Goal: Task Accomplishment & Management: Use online tool/utility

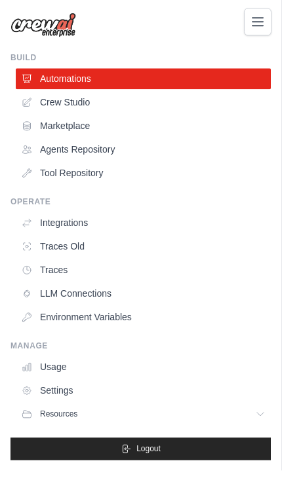
scroll to position [24, 0]
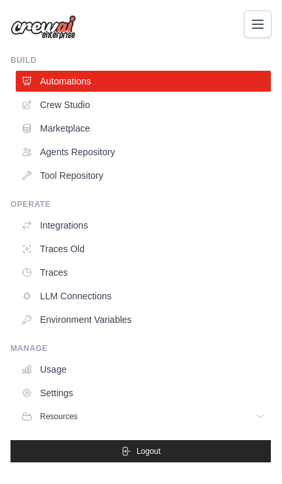
click at [85, 104] on link "Crew Studio" at bounding box center [143, 104] width 255 height 21
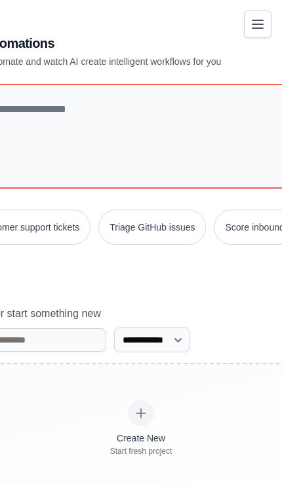
click at [261, 31] on icon "Toggle navigation" at bounding box center [258, 24] width 16 height 16
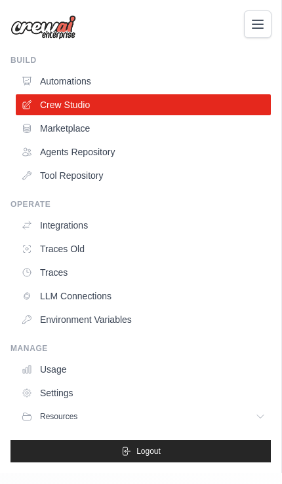
click at [86, 132] on link "Marketplace" at bounding box center [143, 128] width 255 height 21
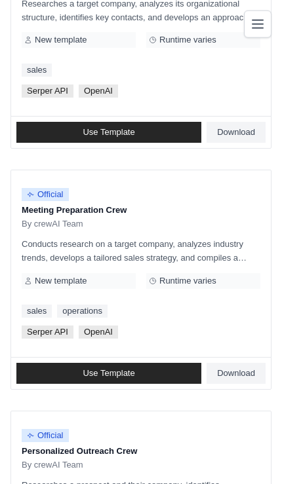
scroll to position [1272, 0]
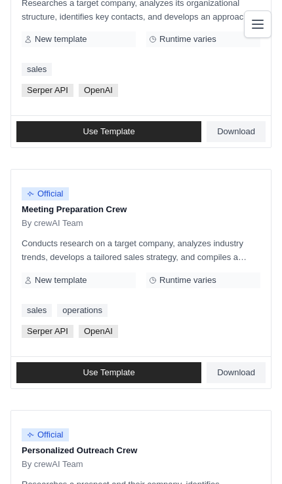
click at [179, 248] on p "Conducts research on a target company, analyzes industry trends, develops a tai…" at bounding box center [141, 251] width 239 height 28
click at [107, 206] on p "Meeting Preparation Crew" at bounding box center [141, 209] width 239 height 13
click at [132, 206] on p "Meeting Preparation Crew" at bounding box center [141, 209] width 239 height 13
click at [232, 250] on p "Conducts research on a target company, analyzes industry trends, develops a tai…" at bounding box center [141, 251] width 239 height 28
click at [232, 256] on p "Conducts research on a target company, analyzes industry trends, develops a tai…" at bounding box center [141, 251] width 239 height 28
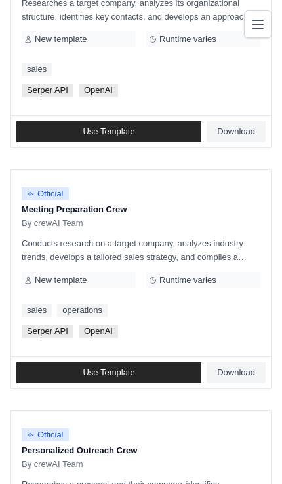
click at [221, 243] on p "Conducts research on a target company, analyzes industry trends, develops a tai…" at bounding box center [141, 251] width 239 height 28
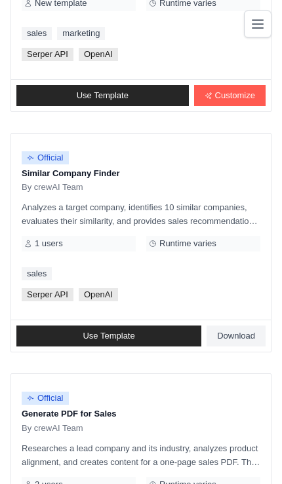
scroll to position [2572, 0]
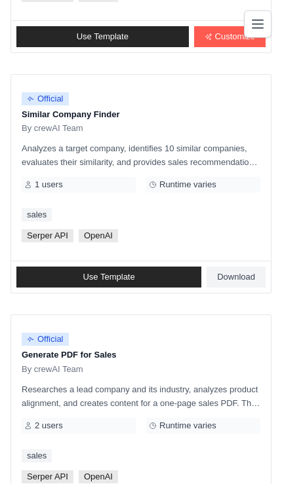
click at [195, 180] on span "Runtime varies" at bounding box center [187, 185] width 57 height 10
click at [83, 183] on div "1 users" at bounding box center [79, 185] width 114 height 16
click at [102, 235] on span "OpenAI" at bounding box center [98, 235] width 39 height 13
click at [145, 278] on link "Use Template" at bounding box center [108, 277] width 185 height 21
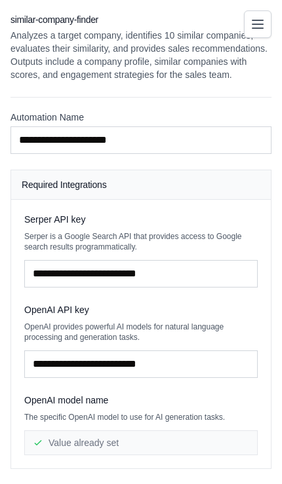
click at [261, 26] on icon "Toggle navigation" at bounding box center [258, 24] width 16 height 16
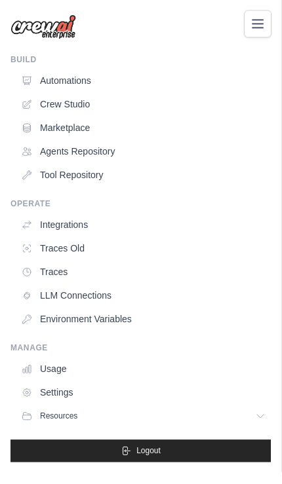
scroll to position [18, 0]
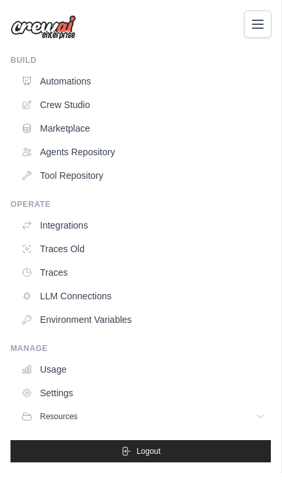
click at [31, 396] on icon at bounding box center [27, 393] width 8 height 8
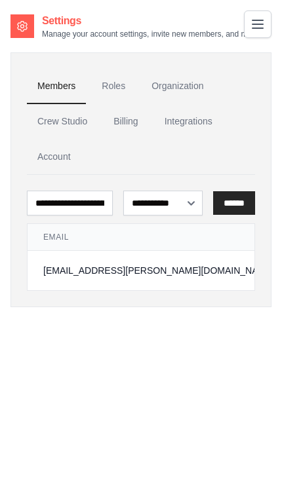
click at [199, 124] on link "Integrations" at bounding box center [188, 121] width 69 height 35
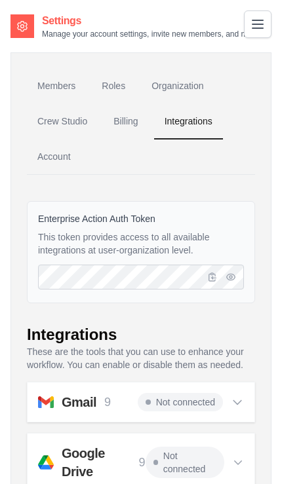
click at [255, 20] on icon "Toggle navigation" at bounding box center [257, 24] width 10 height 8
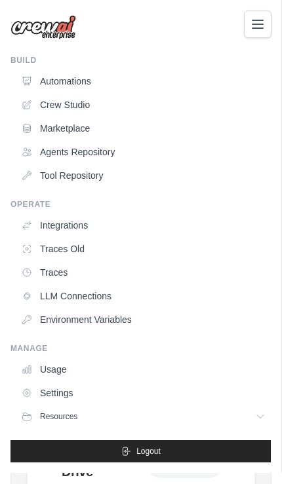
click at [94, 79] on link "Automations" at bounding box center [143, 81] width 255 height 21
click at [84, 80] on link "Automations" at bounding box center [143, 81] width 255 height 21
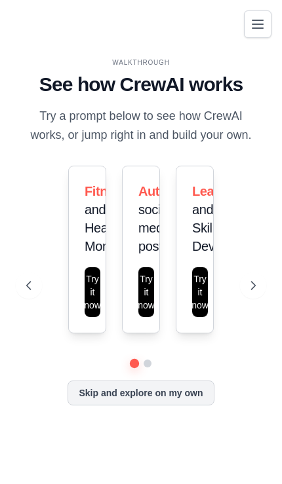
scroll to position [24, 0]
click at [252, 292] on icon at bounding box center [252, 285] width 13 height 13
click at [113, 406] on button "Skip and explore on my own" at bounding box center [140, 393] width 146 height 25
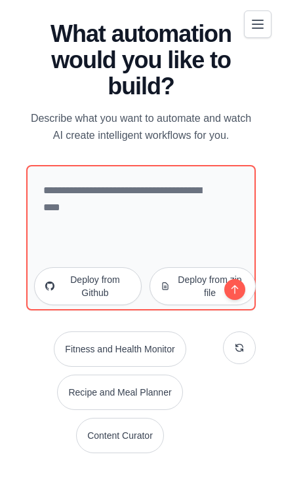
scroll to position [76, 0]
click at [150, 332] on button "Fitness and Health Monitor" at bounding box center [120, 349] width 132 height 35
click at [261, 6] on main "WALKTHROUGH See how [PERSON_NAME] works Try a prompt below to see how [PERSON_N…" at bounding box center [141, 242] width 282 height 484
click at [261, 20] on icon "Toggle navigation" at bounding box center [257, 24] width 10 height 8
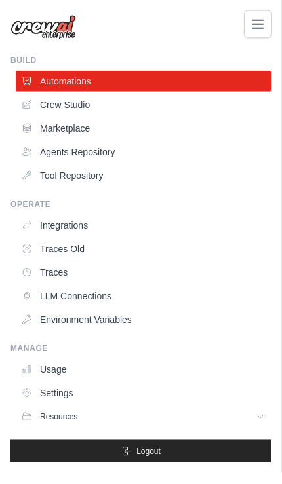
scroll to position [38, 0]
click at [105, 293] on link "LLM Connections" at bounding box center [143, 296] width 255 height 21
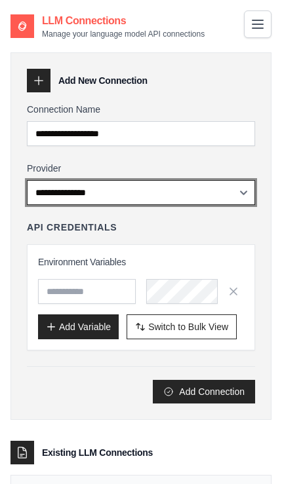
click at [241, 199] on select "**********" at bounding box center [141, 192] width 228 height 25
click at [240, 191] on select "**********" at bounding box center [141, 192] width 228 height 25
select select "******"
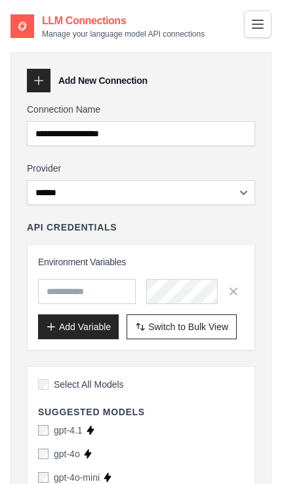
click at [263, 19] on icon "Toggle navigation" at bounding box center [258, 24] width 16 height 16
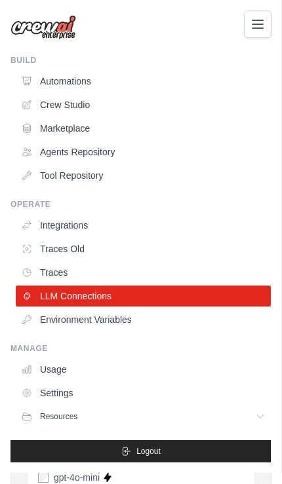
click at [88, 128] on link "Marketplace" at bounding box center [143, 128] width 255 height 21
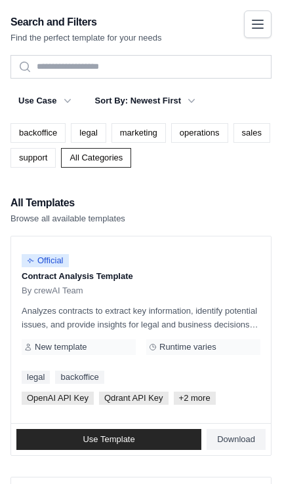
click at [213, 134] on link "operations" at bounding box center [199, 133] width 57 height 20
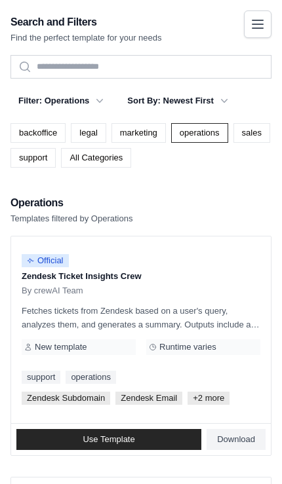
click at [94, 162] on link "All Categories" at bounding box center [96, 158] width 70 height 20
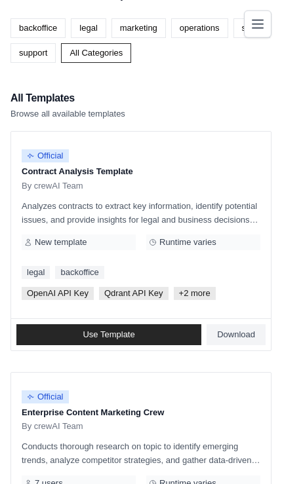
scroll to position [105, 0]
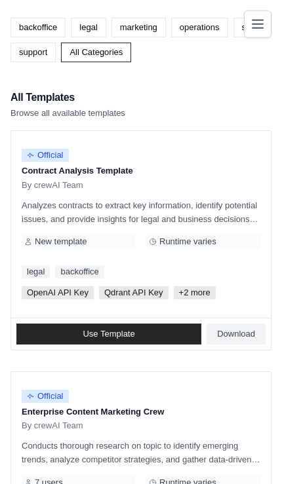
click at [199, 292] on span "+2 more" at bounding box center [195, 292] width 42 height 13
click at [191, 293] on span "+2 more" at bounding box center [195, 292] width 42 height 13
click at [64, 240] on span "New template" at bounding box center [61, 242] width 52 height 10
click at [143, 337] on link "Use Template" at bounding box center [108, 334] width 185 height 21
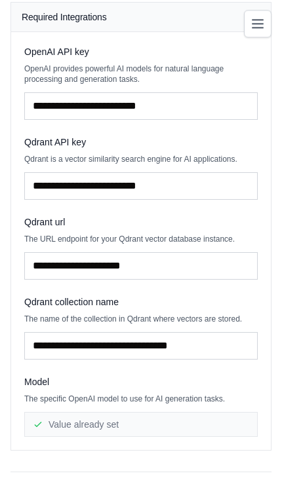
scroll to position [154, 0]
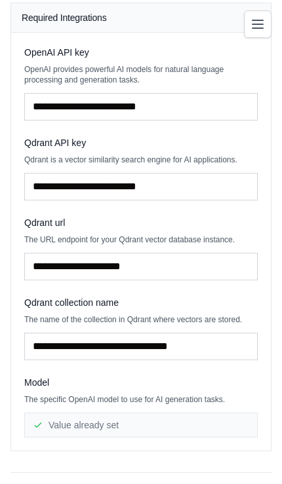
click at [47, 424] on div "Value already set" at bounding box center [140, 425] width 233 height 25
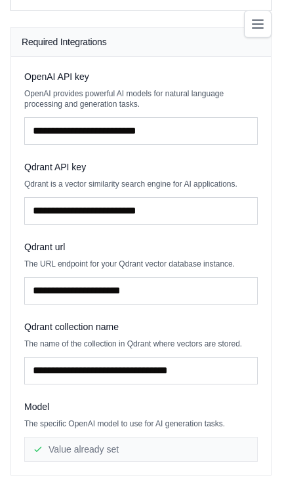
scroll to position [0, 0]
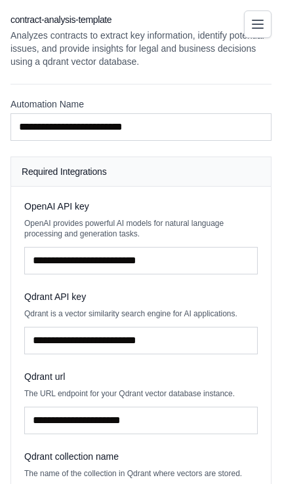
click at [263, 20] on icon "Toggle navigation" at bounding box center [257, 24] width 10 height 8
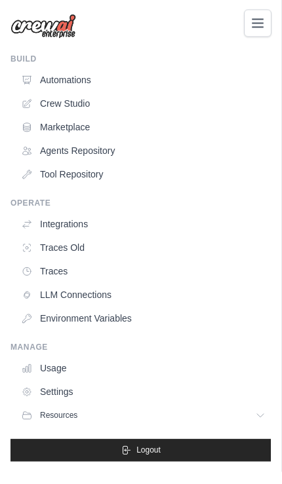
scroll to position [154, 0]
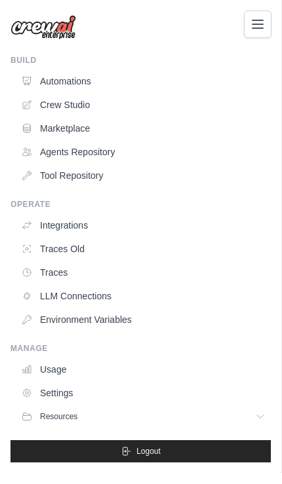
click at [260, 415] on icon at bounding box center [260, 416] width 10 height 10
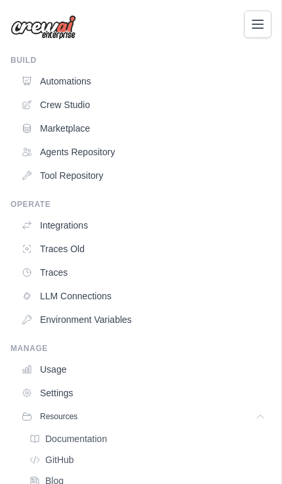
click at [101, 435] on span "Documentation" at bounding box center [76, 439] width 62 height 10
